Goal: Check status: Check status

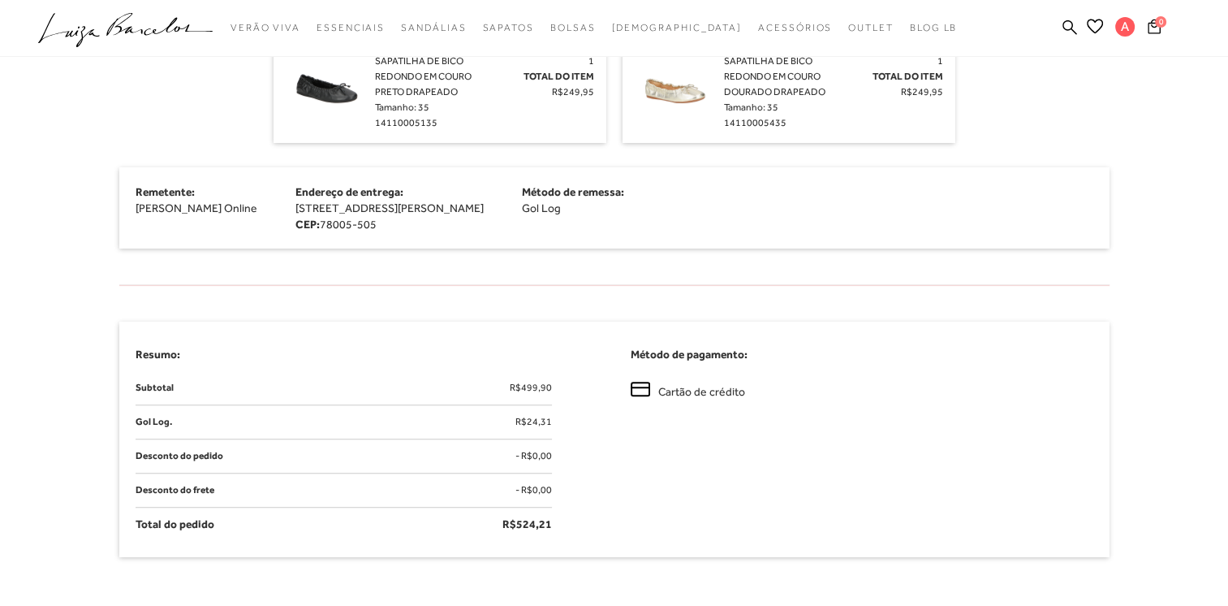
scroll to position [244, 0]
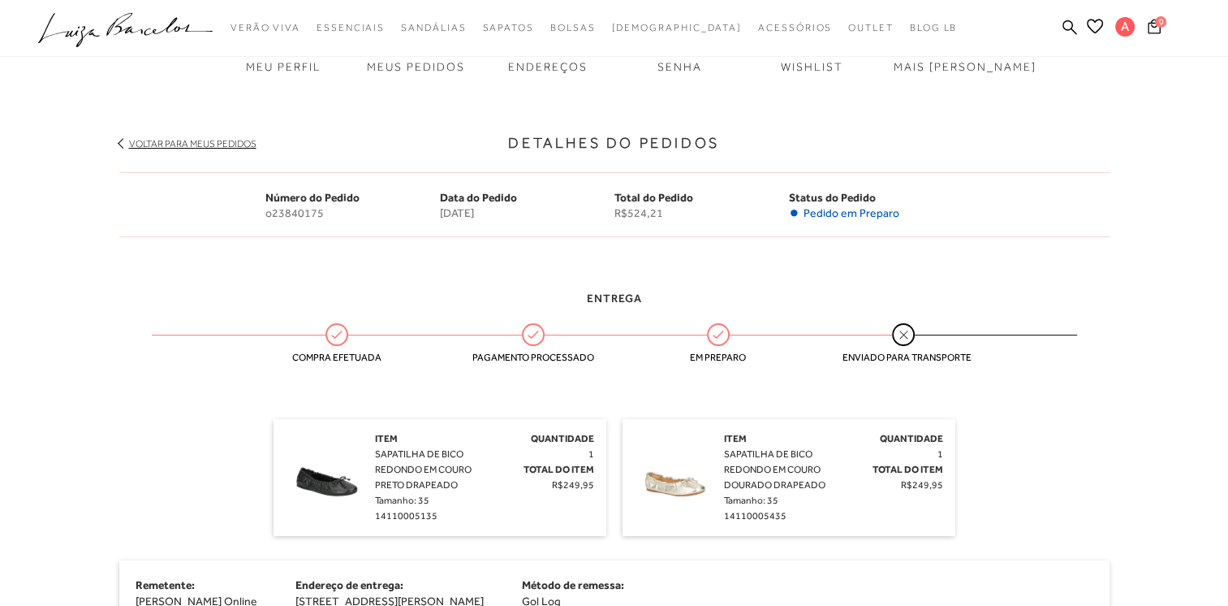
scroll to position [81, 0]
